Goal: Task Accomplishment & Management: Complete application form

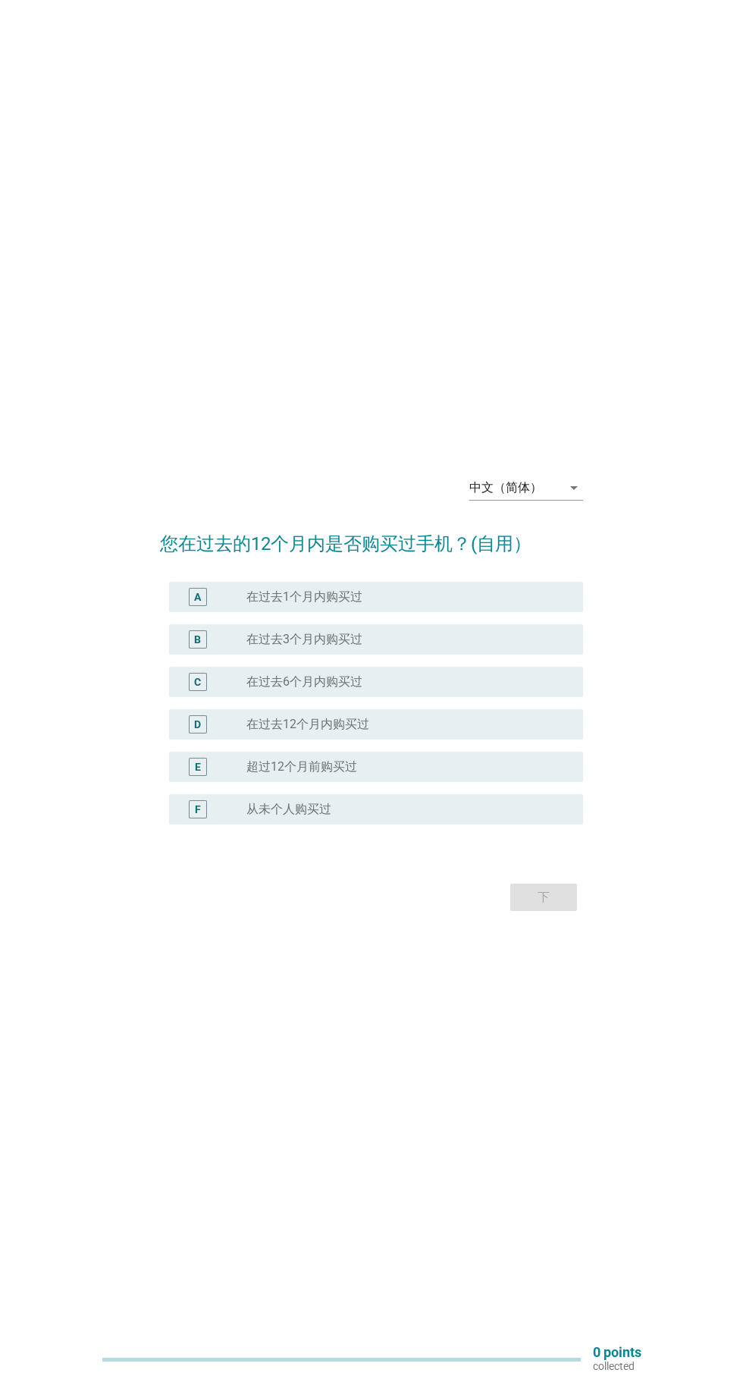
click at [564, 500] on div "中文（简体） arrow_drop_down" at bounding box center [526, 488] width 114 height 24
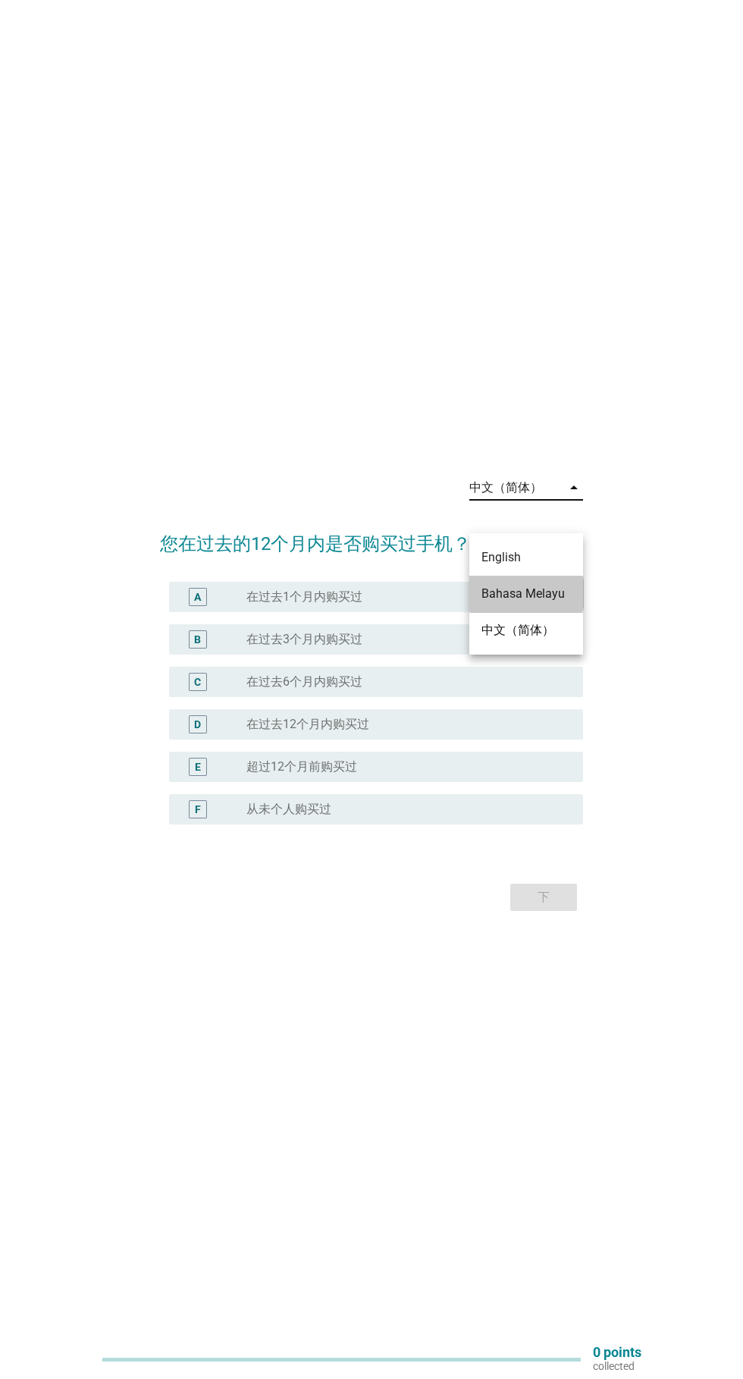
click at [555, 596] on div "Bahasa Melayu" at bounding box center [526, 594] width 89 height 18
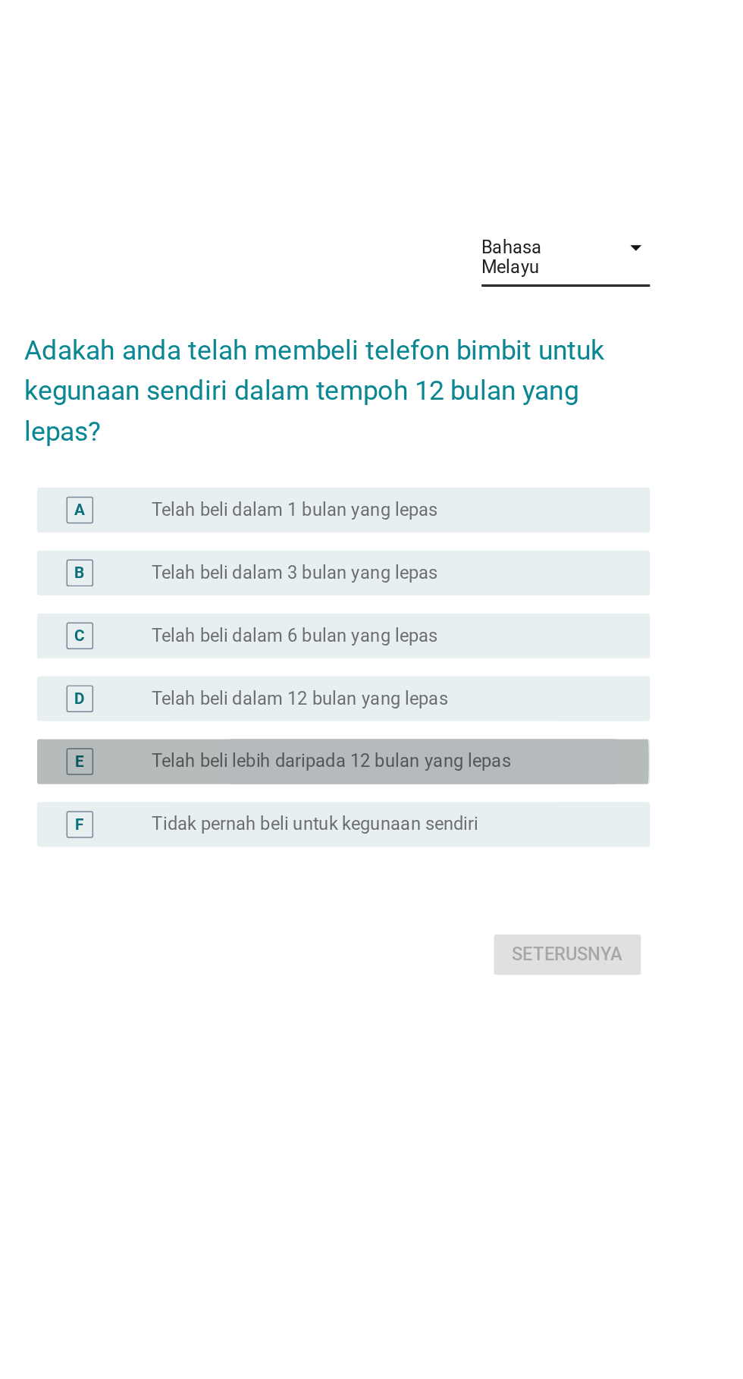
click at [485, 809] on label "Telah beli lebih daripada 12 bulan yang lepas" at bounding box center [367, 800] width 243 height 15
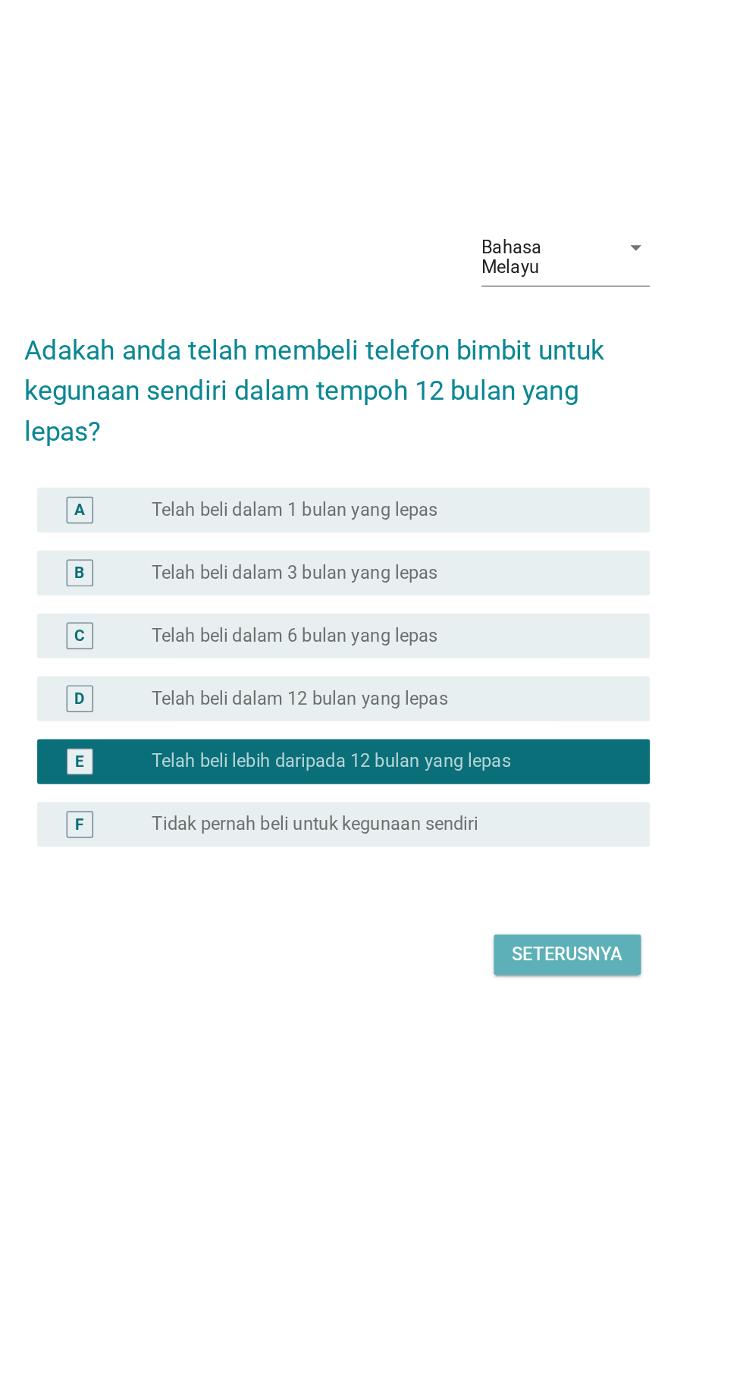
click at [548, 940] on div "Seterusnya" at bounding box center [527, 931] width 75 height 18
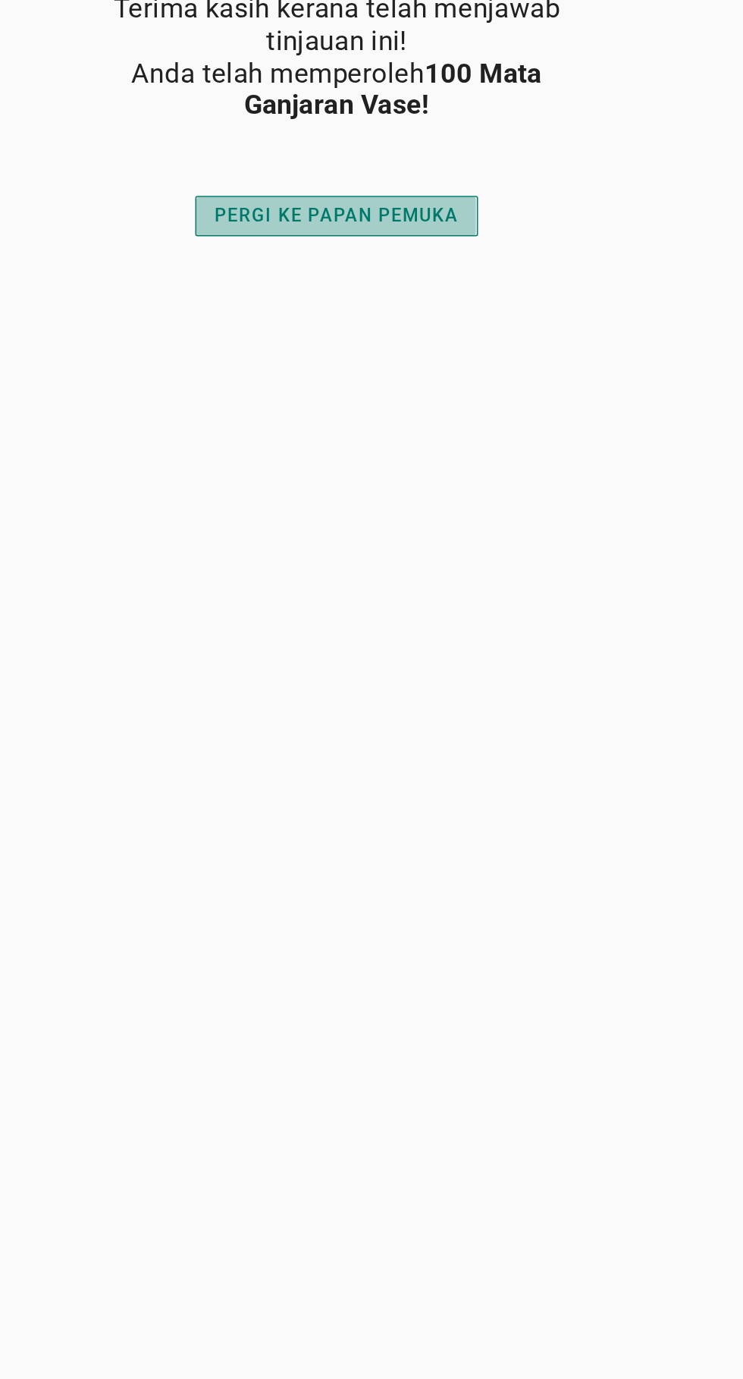
click at [447, 439] on div "PERGI KE PAPAN PEMUKA" at bounding box center [371, 432] width 165 height 18
